Goal: Navigation & Orientation: Find specific page/section

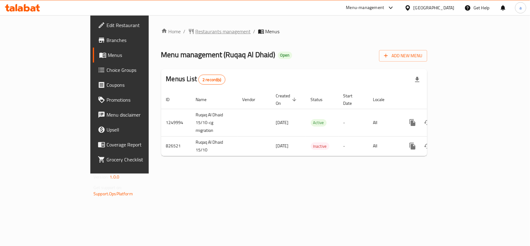
click at [196, 32] on span "Restaurants management" at bounding box center [223, 31] width 55 height 7
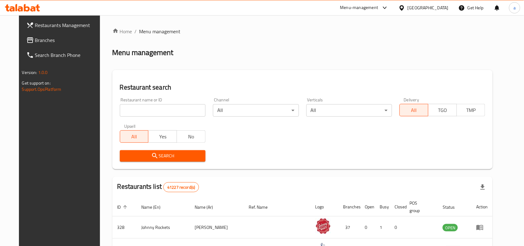
click at [66, 40] on span "Branches" at bounding box center [68, 39] width 66 height 7
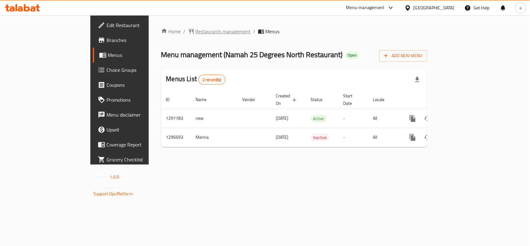
click at [196, 32] on span "Restaurants management" at bounding box center [223, 31] width 55 height 7
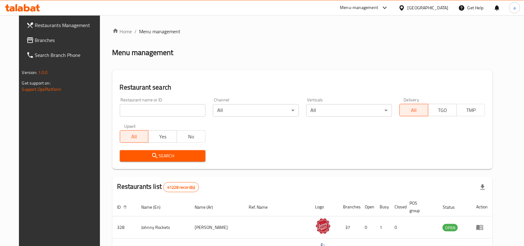
click at [35, 38] on span "Branches" at bounding box center [68, 39] width 66 height 7
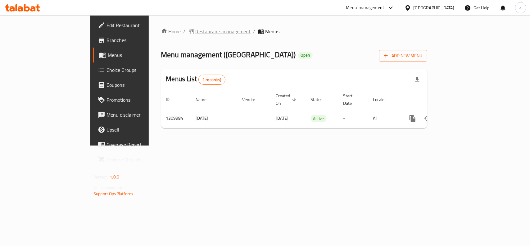
click at [196, 32] on span "Restaurants management" at bounding box center [223, 31] width 55 height 7
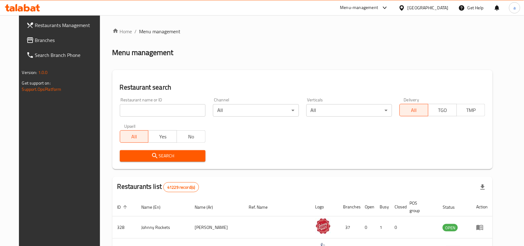
click at [35, 40] on span "Branches" at bounding box center [68, 39] width 66 height 7
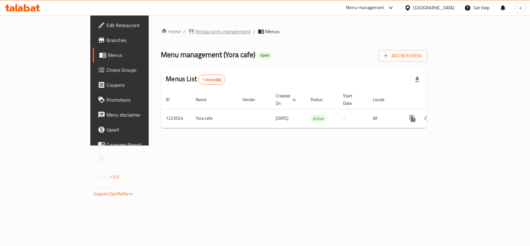
click at [196, 32] on span "Restaurants management" at bounding box center [223, 31] width 55 height 7
click at [196, 29] on span "Restaurants management" at bounding box center [223, 31] width 55 height 7
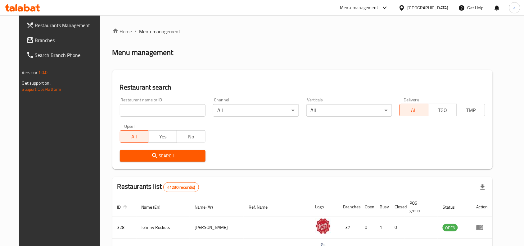
click at [35, 41] on span "Branches" at bounding box center [68, 39] width 66 height 7
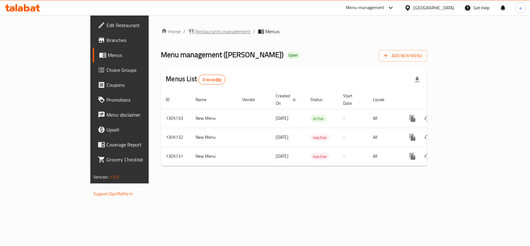
click at [196, 31] on span "Restaurants management" at bounding box center [223, 31] width 55 height 7
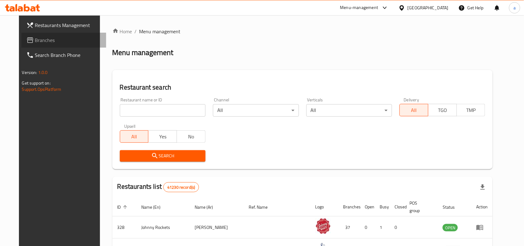
click at [52, 39] on span "Branches" at bounding box center [68, 39] width 66 height 7
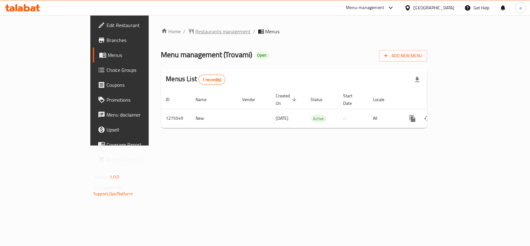
click at [196, 30] on span "Restaurants management" at bounding box center [223, 31] width 55 height 7
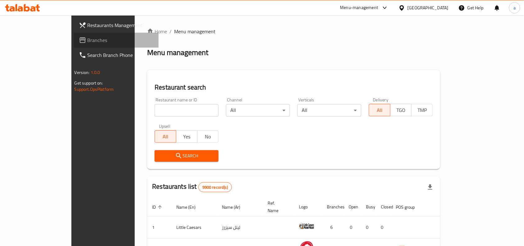
click at [88, 39] on span "Branches" at bounding box center [121, 39] width 66 height 7
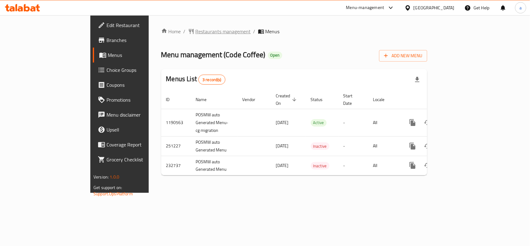
click at [196, 35] on span "Restaurants management" at bounding box center [223, 31] width 55 height 7
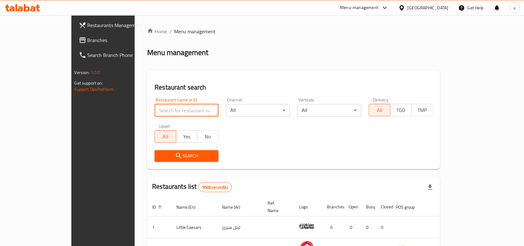
click at [155, 107] on input "search" at bounding box center [187, 110] width 64 height 12
paste input "25902"
type input "25902"
click button "Search" at bounding box center [187, 155] width 64 height 11
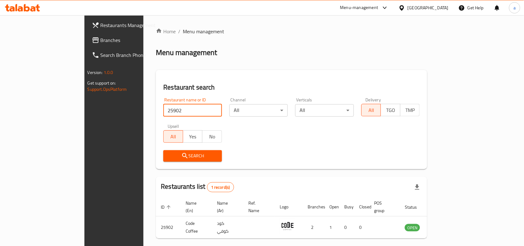
click at [101, 42] on span "Branches" at bounding box center [134, 39] width 66 height 7
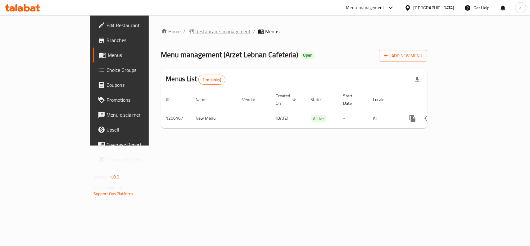
click at [196, 33] on span "Restaurants management" at bounding box center [223, 31] width 55 height 7
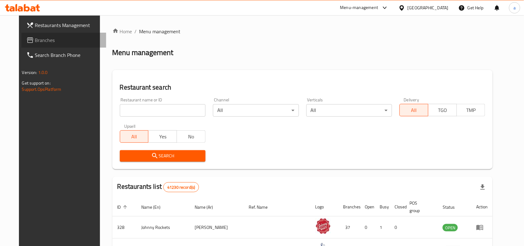
click at [35, 43] on span "Branches" at bounding box center [68, 39] width 66 height 7
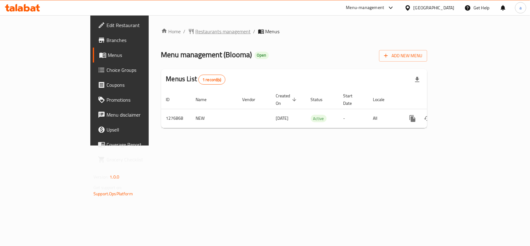
click at [196, 30] on span "Restaurants management" at bounding box center [223, 31] width 55 height 7
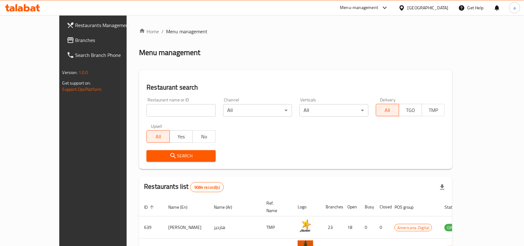
click at [75, 40] on span "Branches" at bounding box center [108, 39] width 66 height 7
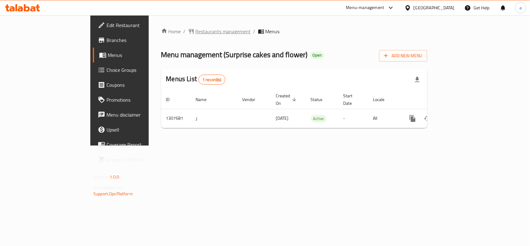
click at [196, 32] on span "Restaurants management" at bounding box center [223, 31] width 55 height 7
click at [196, 34] on span "Restaurants management" at bounding box center [223, 31] width 55 height 7
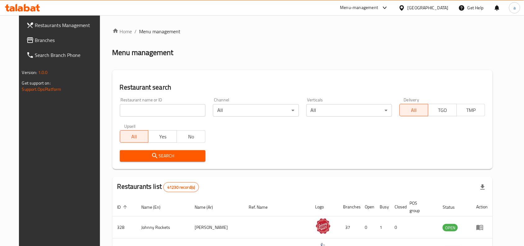
click at [36, 37] on span "Branches" at bounding box center [68, 39] width 66 height 7
